Goal: Complete application form

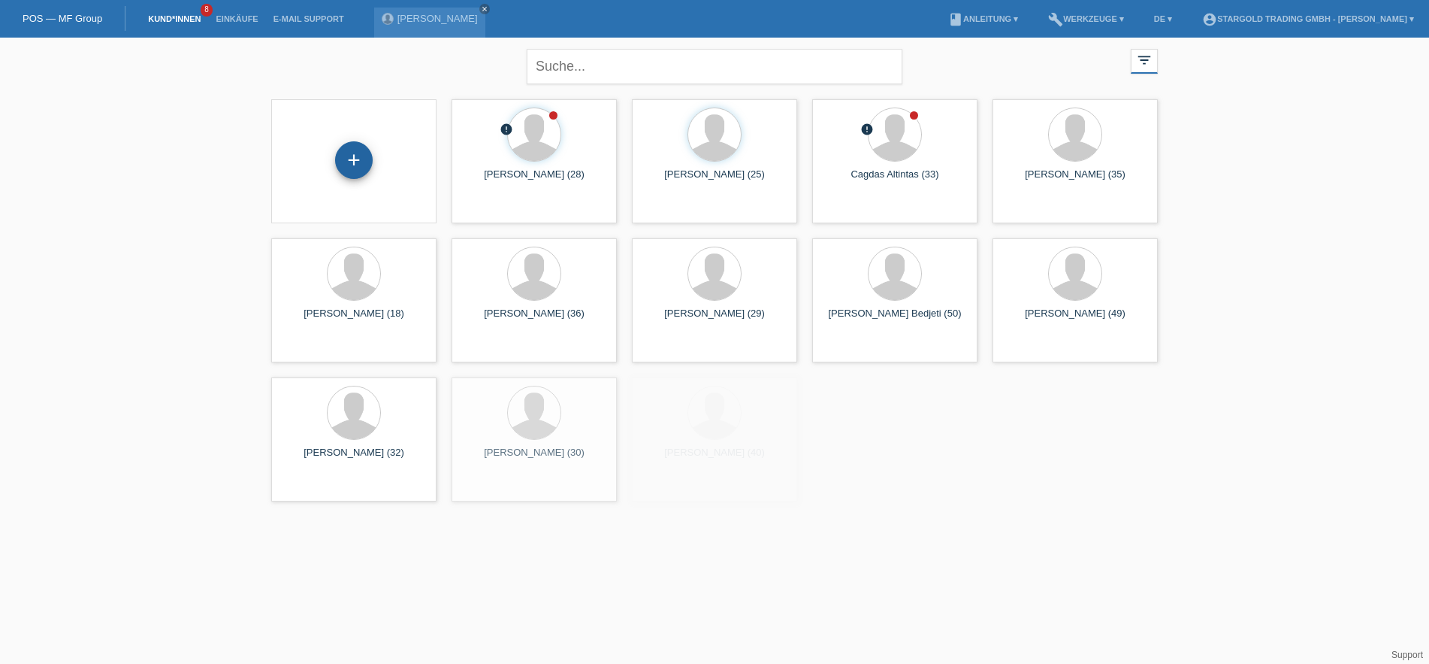
click at [357, 159] on div "+" at bounding box center [354, 160] width 38 height 38
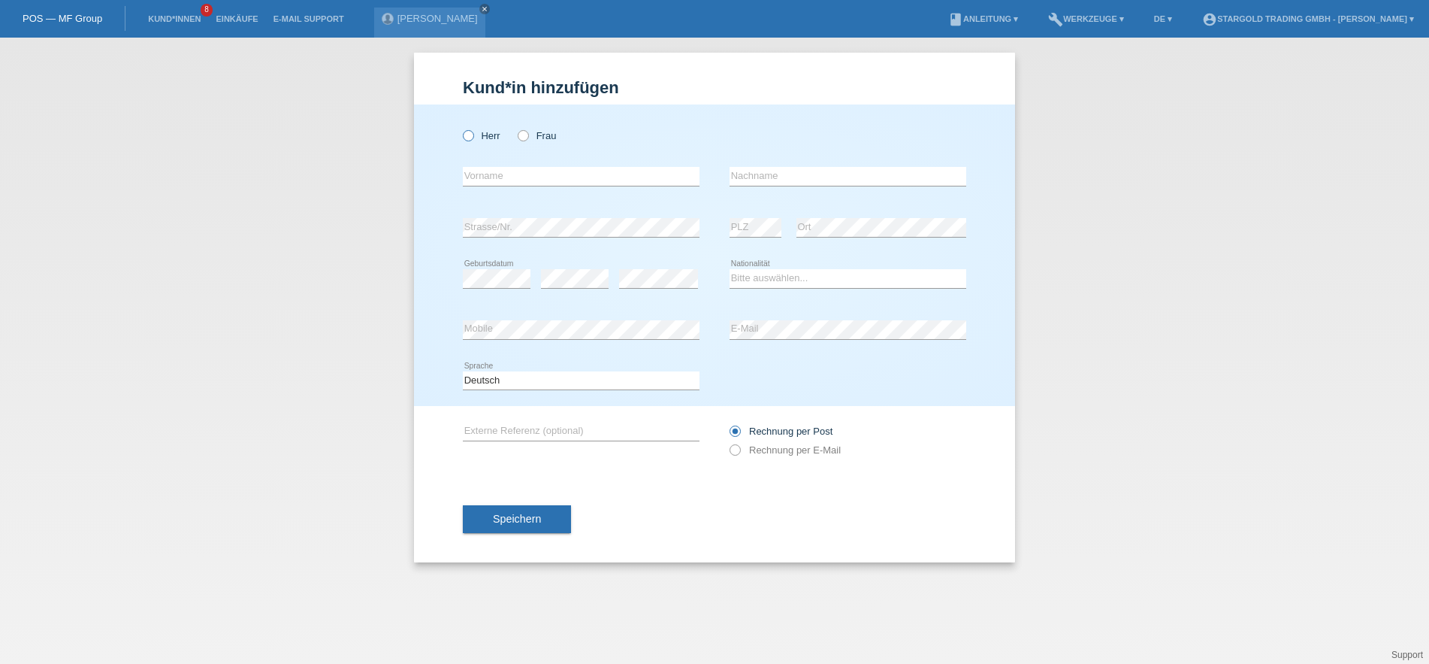
click at [463, 132] on input "Herr" at bounding box center [468, 135] width 10 height 10
radio input "true"
click at [483, 169] on input "text" at bounding box center [581, 176] width 237 height 19
type input "Lars Florian"
type input "Eisenberg"
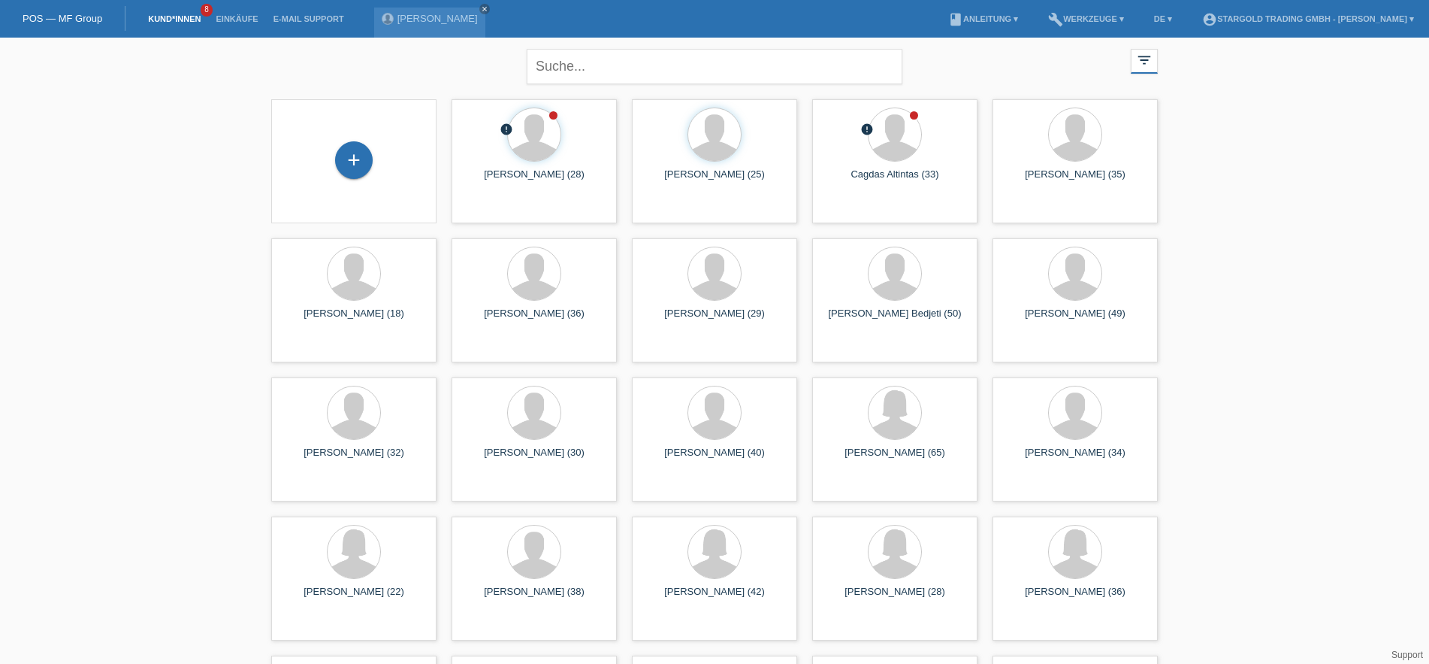
click at [249, 14] on li "Einkäufe" at bounding box center [236, 19] width 57 height 38
click at [247, 17] on link "Einkäufe" at bounding box center [236, 18] width 57 height 9
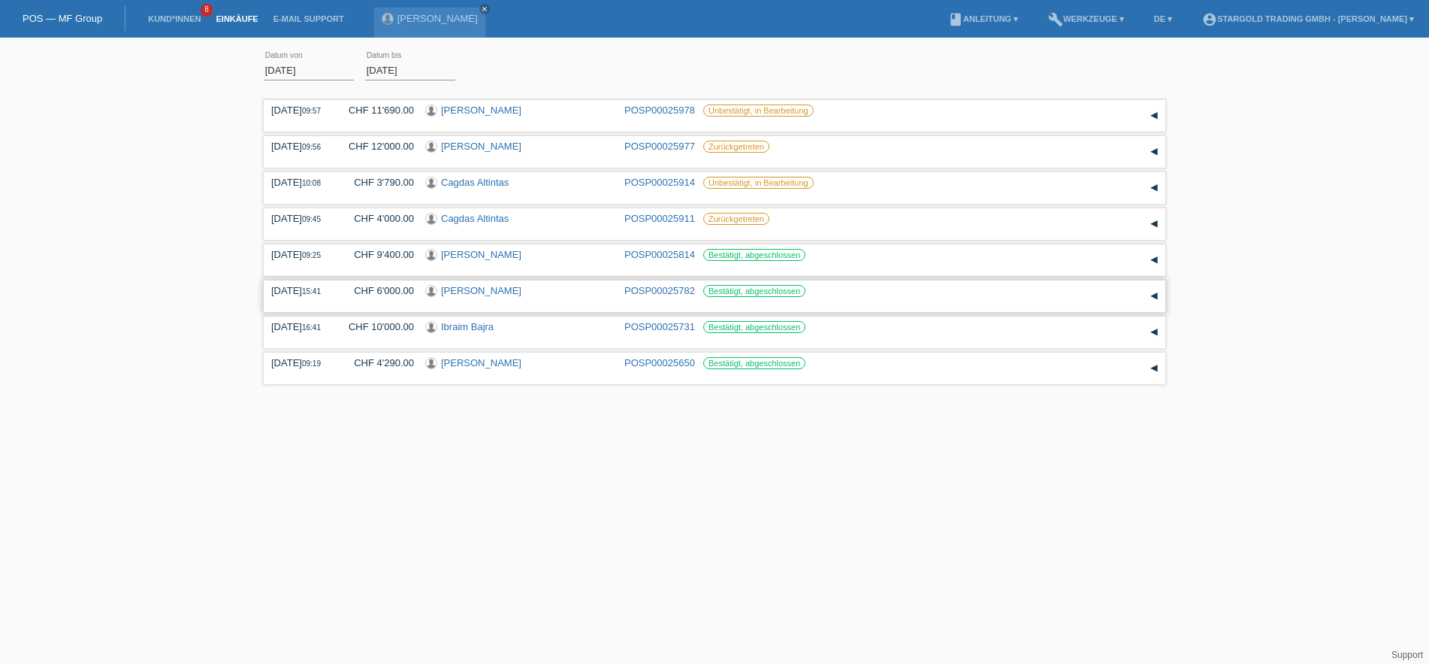
click at [1165, 305] on div "▾" at bounding box center [1154, 296] width 23 height 23
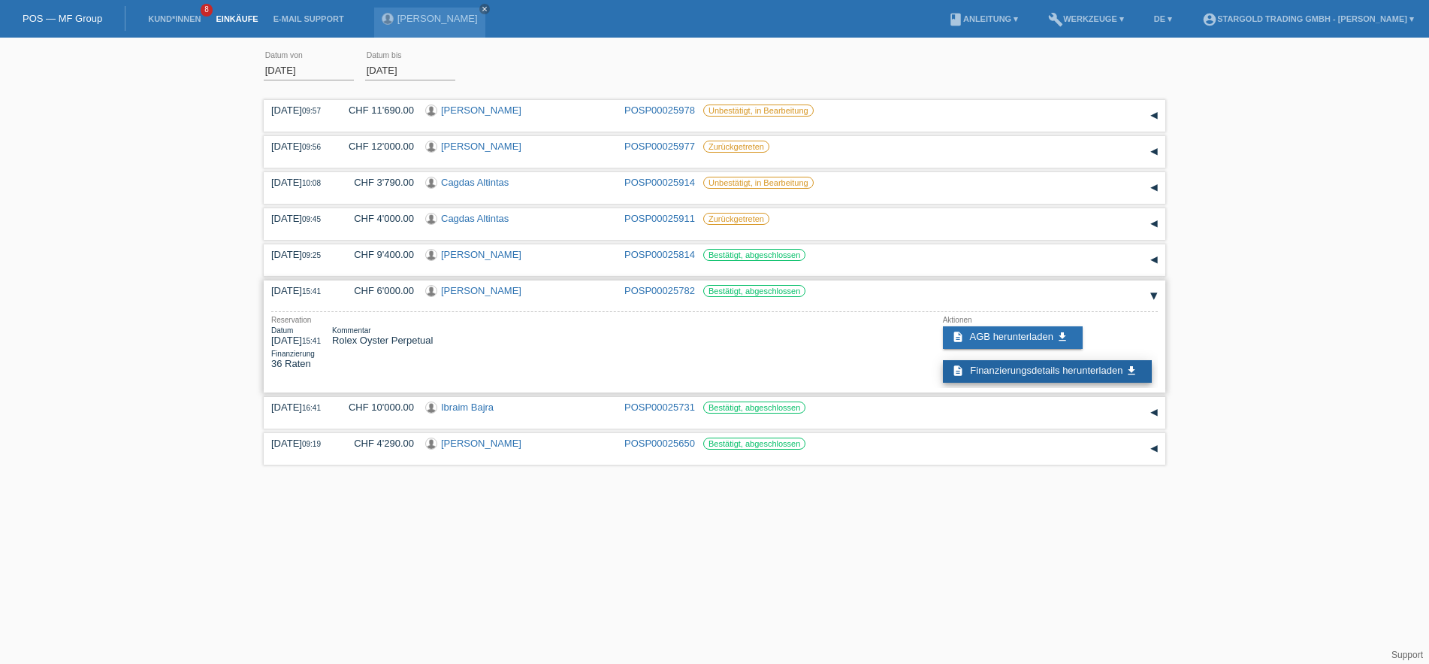
click at [1014, 376] on span "Finanzierungsdetails herunterladen" at bounding box center [1046, 369] width 153 height 11
